Goal: Check status: Check status

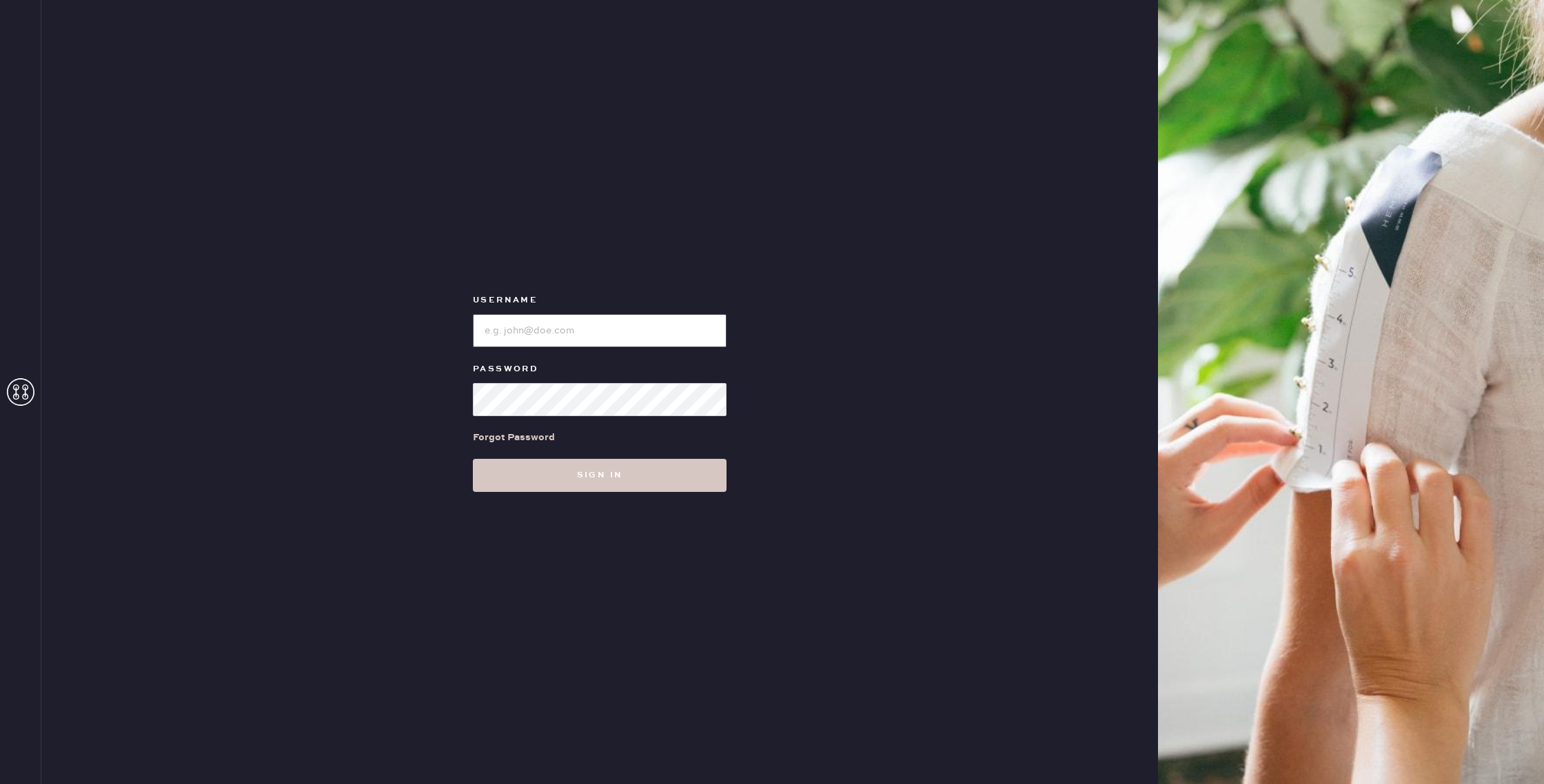
type input "reformationgoldcoastchicago"
click at [618, 321] on input "loginName" at bounding box center [599, 331] width 254 height 33
click at [535, 468] on button "Sign in" at bounding box center [599, 475] width 254 height 33
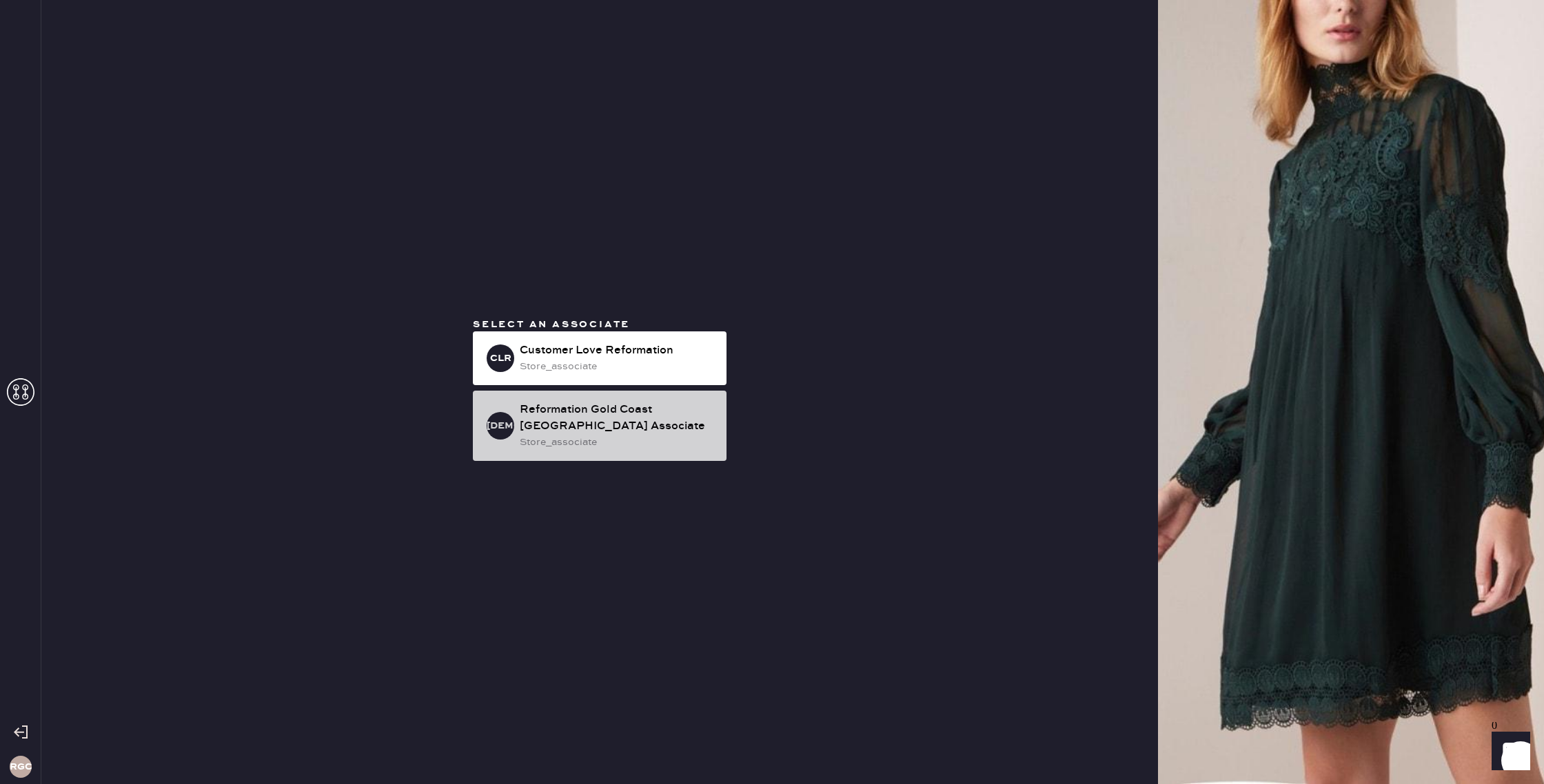
click at [671, 409] on div "Reformation Gold Coast [GEOGRAPHIC_DATA] Associate" at bounding box center [617, 418] width 196 height 33
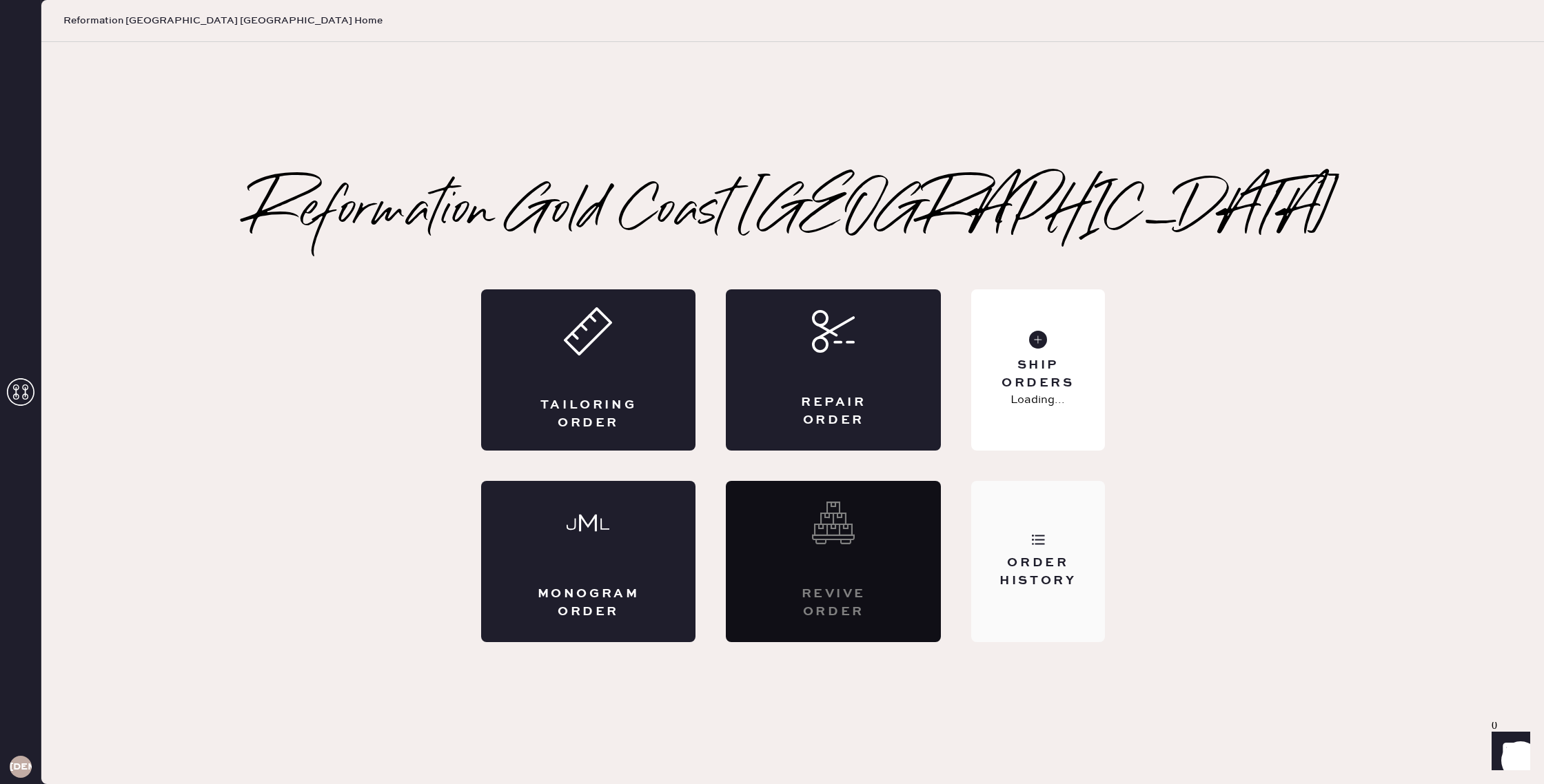
click at [1052, 545] on div "Order History" at bounding box center [1037, 562] width 133 height 161
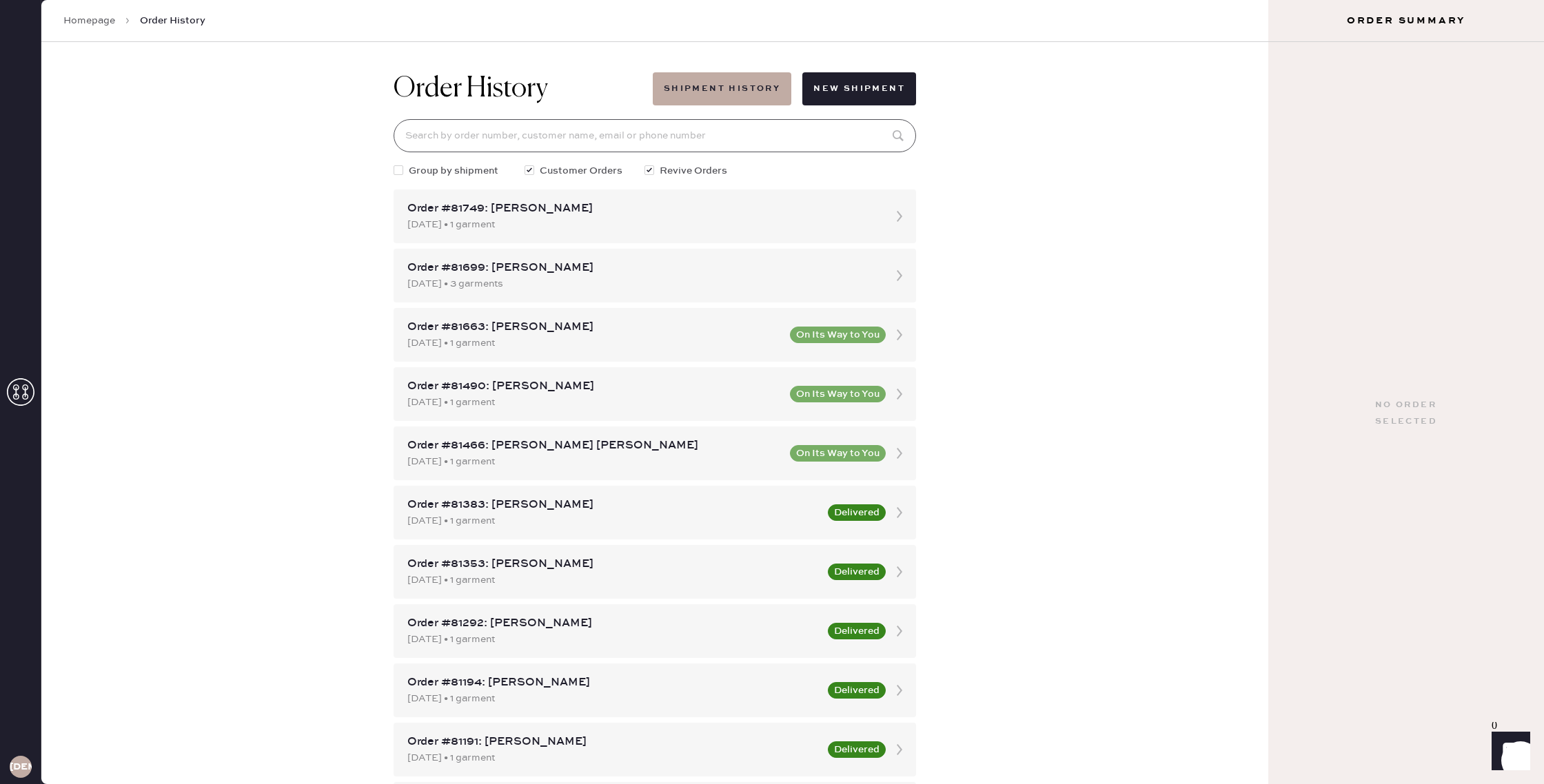
click at [654, 133] on input at bounding box center [655, 135] width 523 height 33
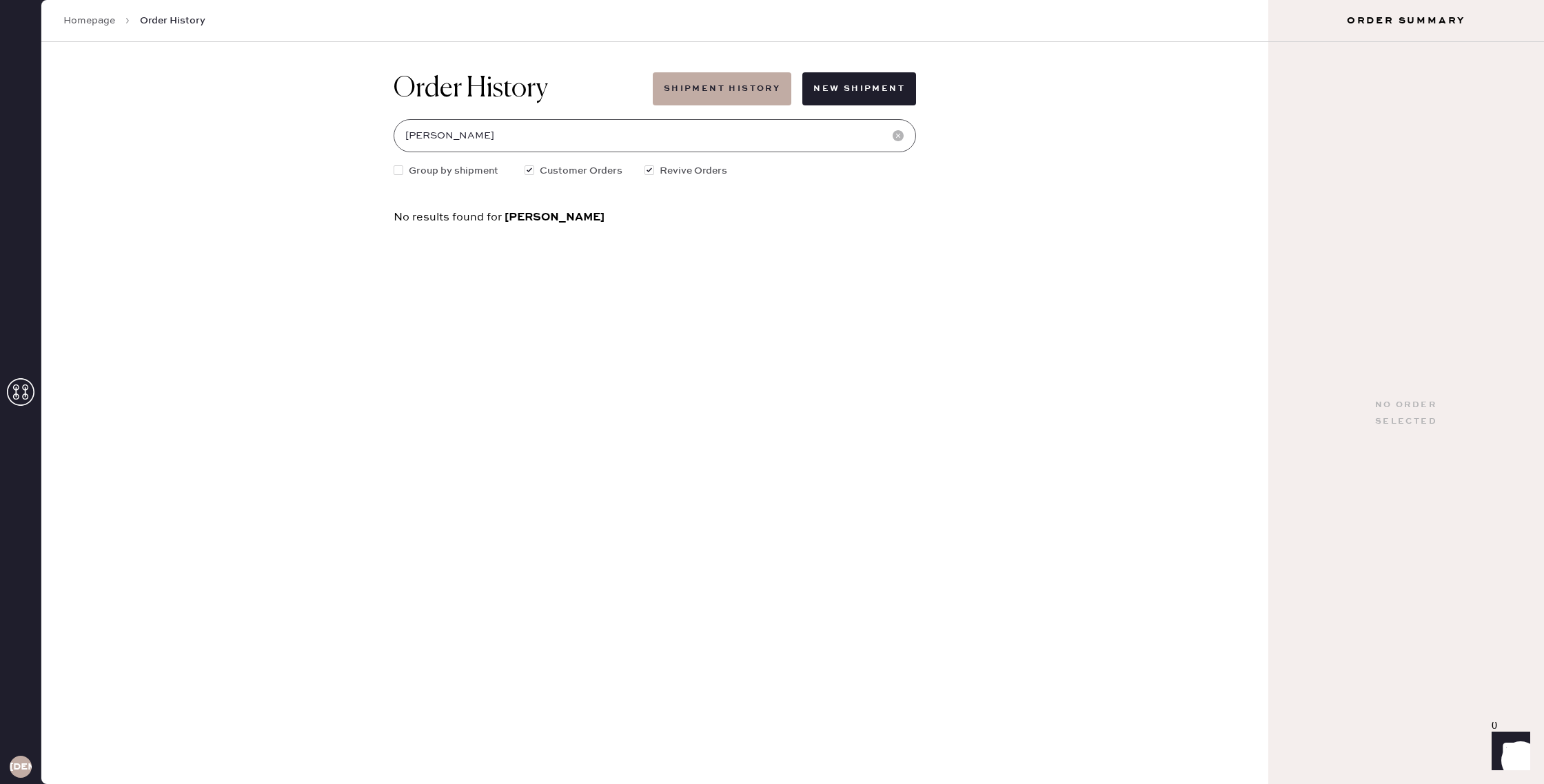
click at [431, 140] on input "[PERSON_NAME]" at bounding box center [655, 135] width 523 height 33
type input "[EMAIL_ADDRESS][DOMAIN_NAME]"
